Goal: Transaction & Acquisition: Purchase product/service

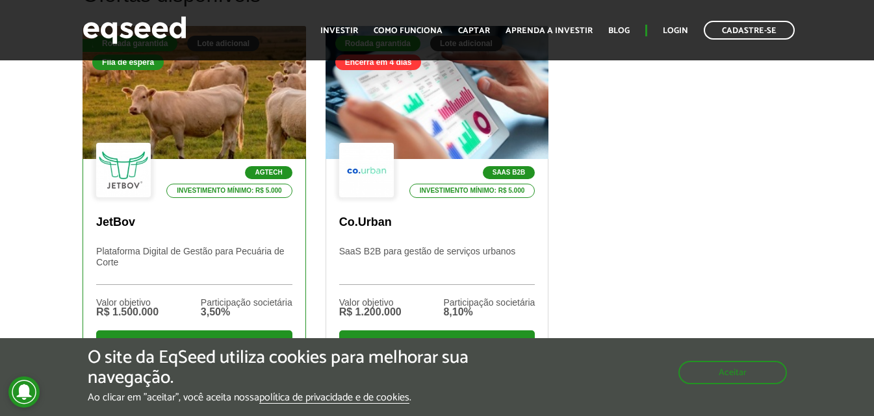
scroll to position [468, 0]
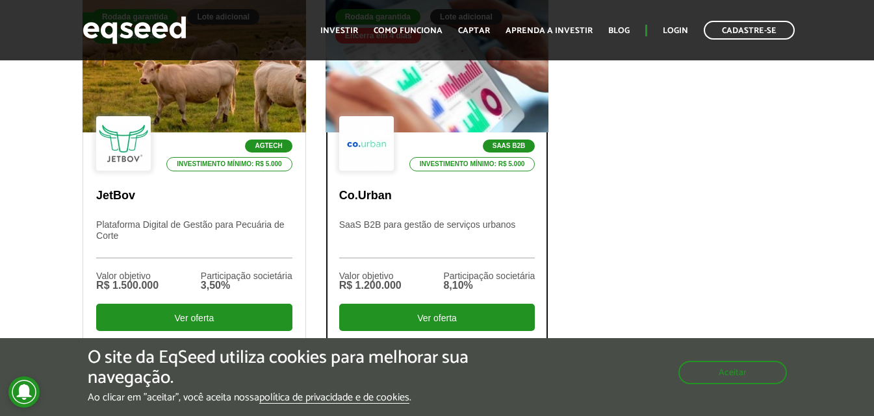
click at [439, 233] on p "SaaS B2B para gestão de serviços urbanos" at bounding box center [437, 239] width 196 height 39
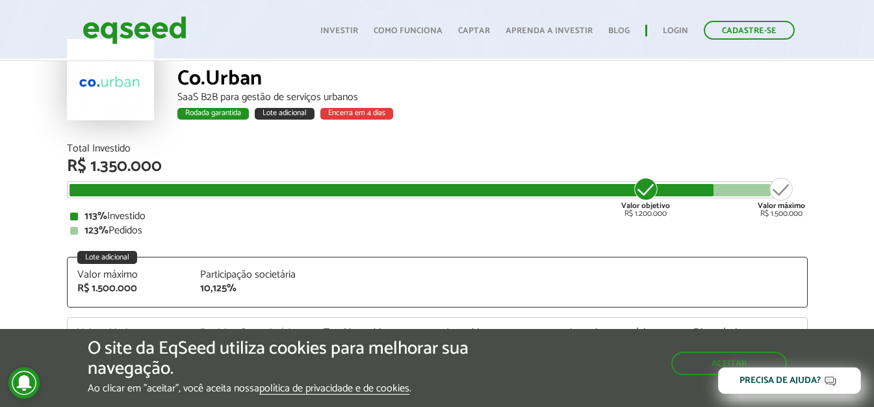
scroll to position [78, 10]
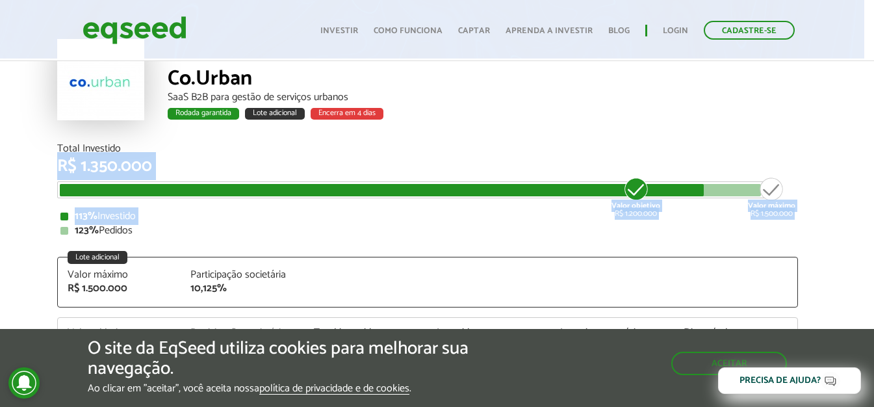
drag, startPoint x: 832, startPoint y: 225, endPoint x: 871, endPoint y: 231, distance: 40.2
click at [864, 231] on html "Cadastre-se Toggle navigation Toggle navigation Início" at bounding box center [427, 125] width 874 height 407
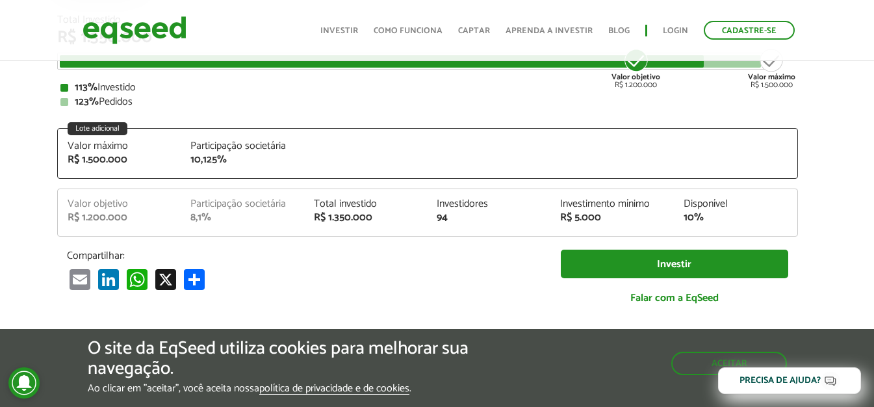
scroll to position [234, 10]
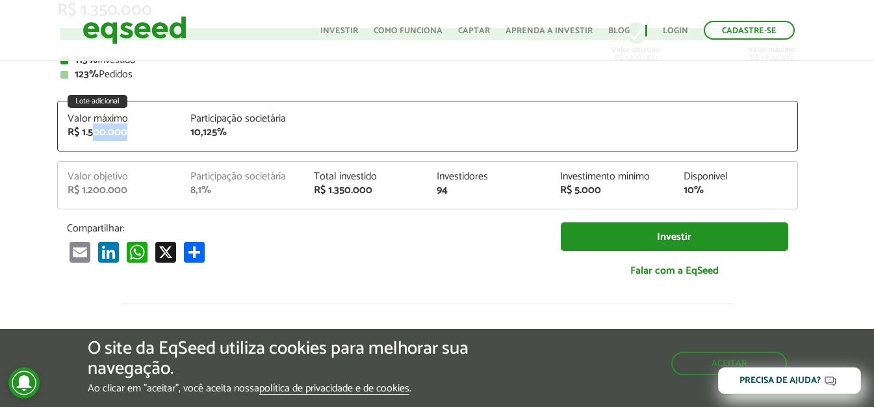
drag, startPoint x: 92, startPoint y: 136, endPoint x: 126, endPoint y: 136, distance: 34.4
click at [126, 136] on div "R$ 1.500.000" at bounding box center [120, 132] width 104 height 10
click at [138, 136] on div "R$ 1.500.000" at bounding box center [120, 132] width 104 height 10
drag, startPoint x: 374, startPoint y: 192, endPoint x: 275, endPoint y: 184, distance: 99.1
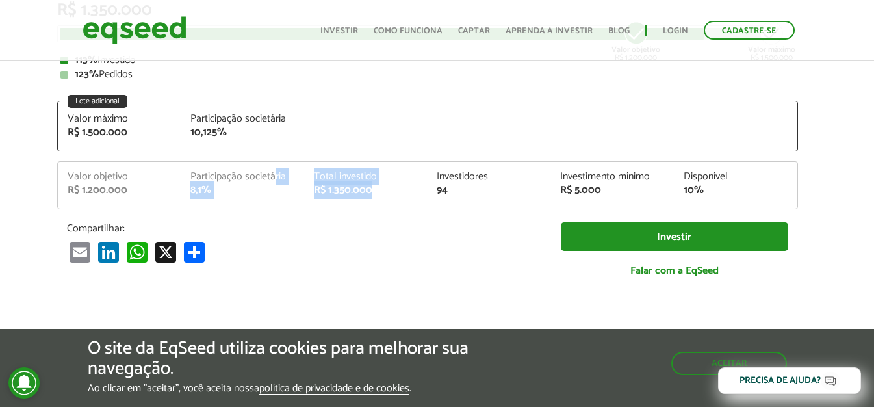
click at [275, 184] on div "Valor objetivo R$ 1.200.000 Participação societária 8,1% Total investido R$ 1.3…" at bounding box center [427, 190] width 739 height 37
click at [275, 182] on div "Participação societária" at bounding box center [242, 177] width 104 height 10
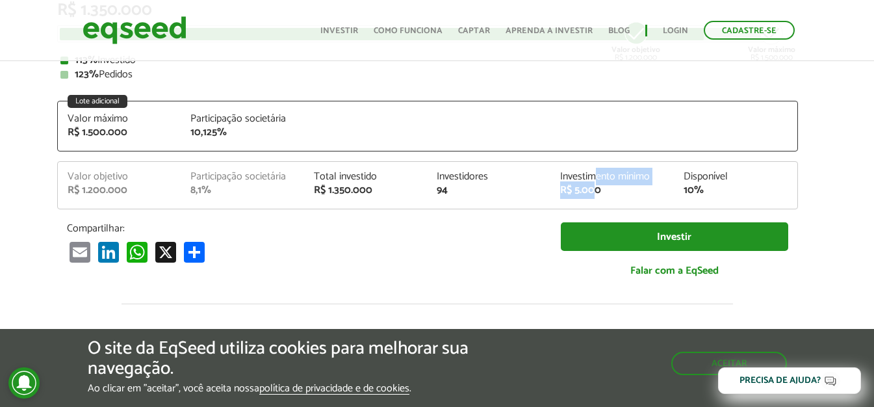
drag, startPoint x: 599, startPoint y: 175, endPoint x: 593, endPoint y: 191, distance: 17.5
click at [593, 188] on div "Investimento mínimo R$ 5.000" at bounding box center [611, 184] width 123 height 24
click at [593, 191] on div "R$ 5.000" at bounding box center [612, 190] width 104 height 10
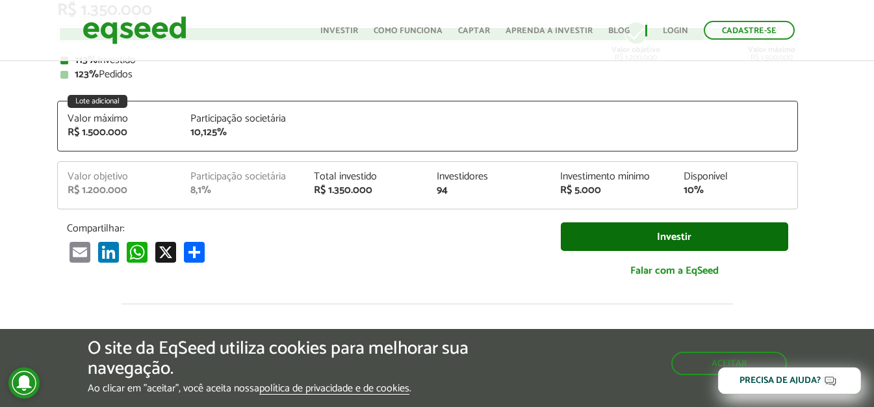
scroll to position [0, 10]
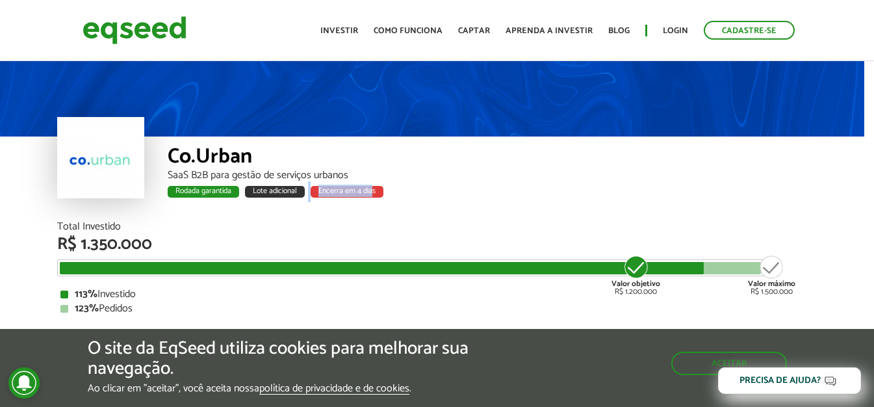
drag, startPoint x: 310, startPoint y: 196, endPoint x: 372, endPoint y: 194, distance: 61.7
click at [372, 194] on div "Rodada garantida Lote adicional Encerra em 4 [PERSON_NAME]" at bounding box center [483, 193] width 630 height 17
click at [372, 194] on div "Encerra em 4 dias" at bounding box center [347, 192] width 73 height 12
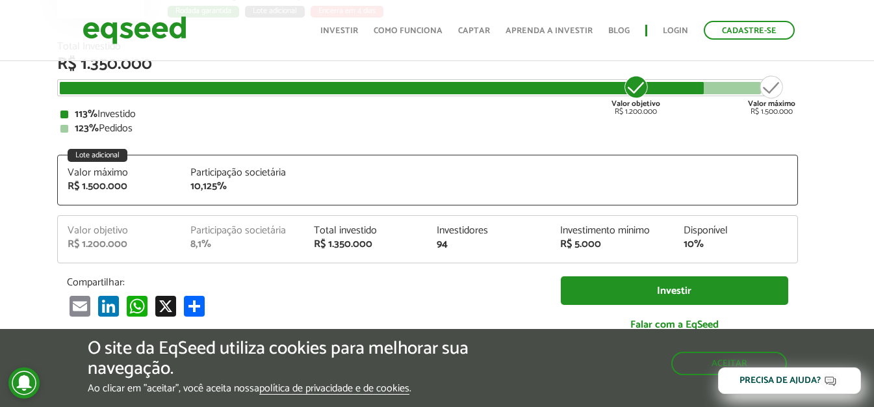
scroll to position [78, 10]
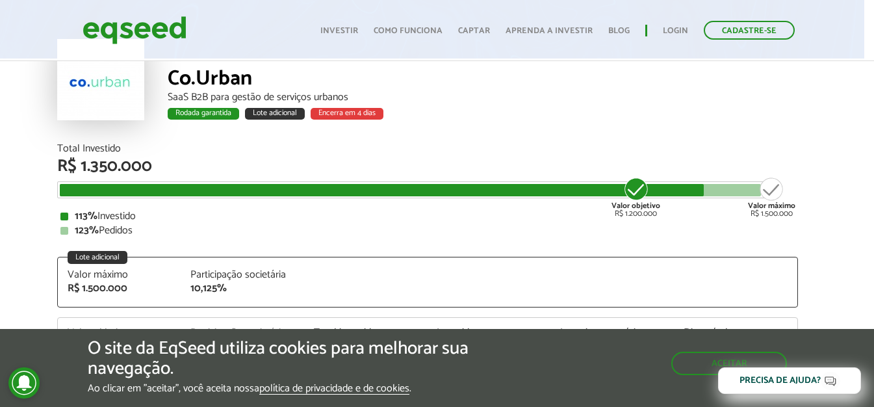
drag, startPoint x: 222, startPoint y: 223, endPoint x: 231, endPoint y: 223, distance: 9.7
click at [231, 223] on div "113% Investido 123% Pedidos" at bounding box center [427, 223] width 734 height 25
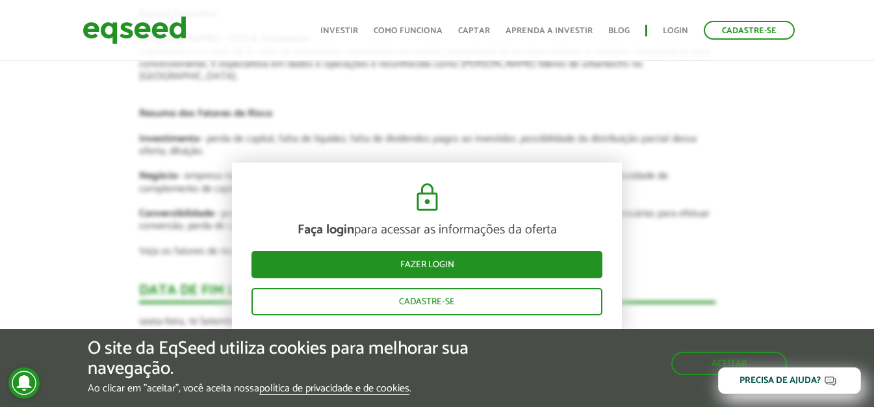
scroll to position [2729, 10]
